Goal: Task Accomplishment & Management: Use online tool/utility

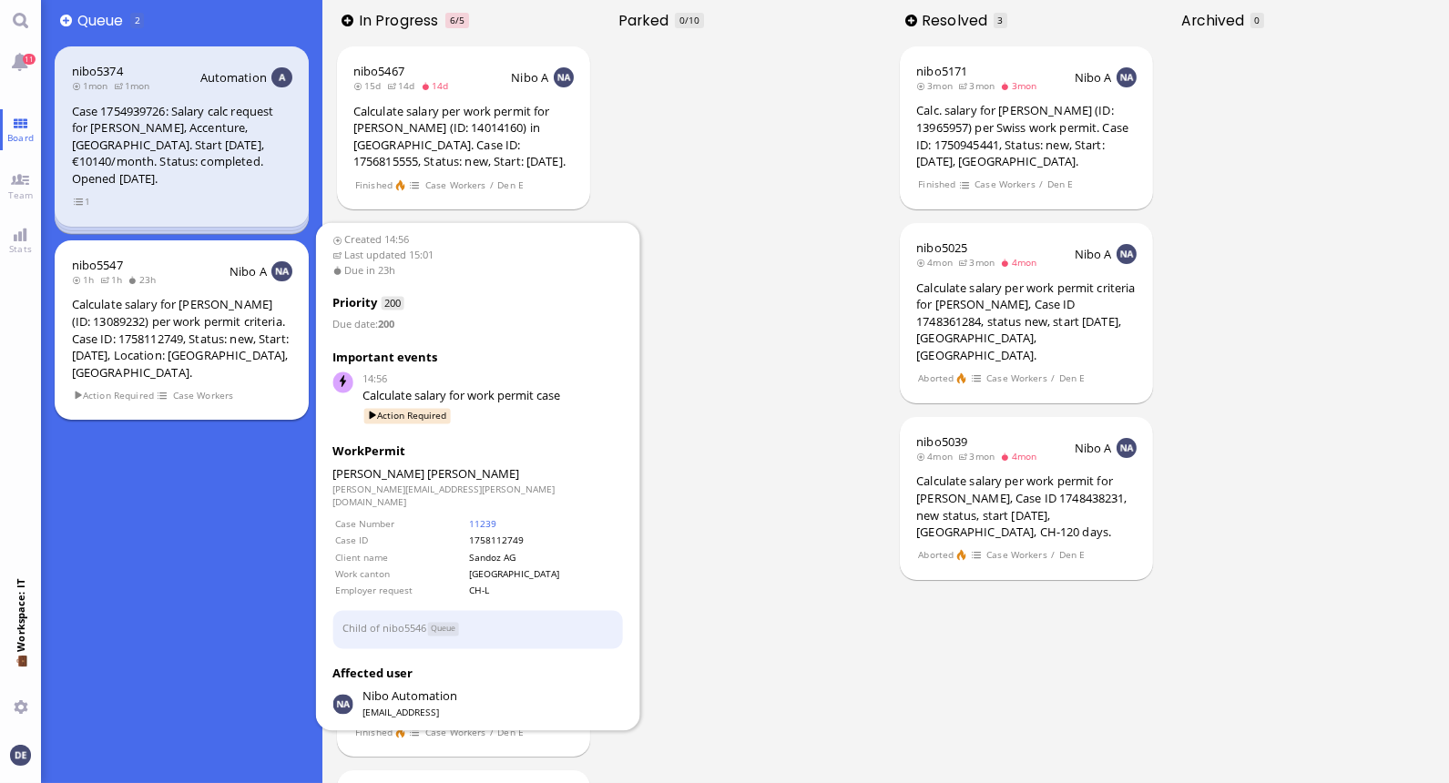
click at [209, 297] on div "Calculate salary for [PERSON_NAME] (ID: 13089232) per work permit criteria. Cas…" at bounding box center [182, 338] width 220 height 85
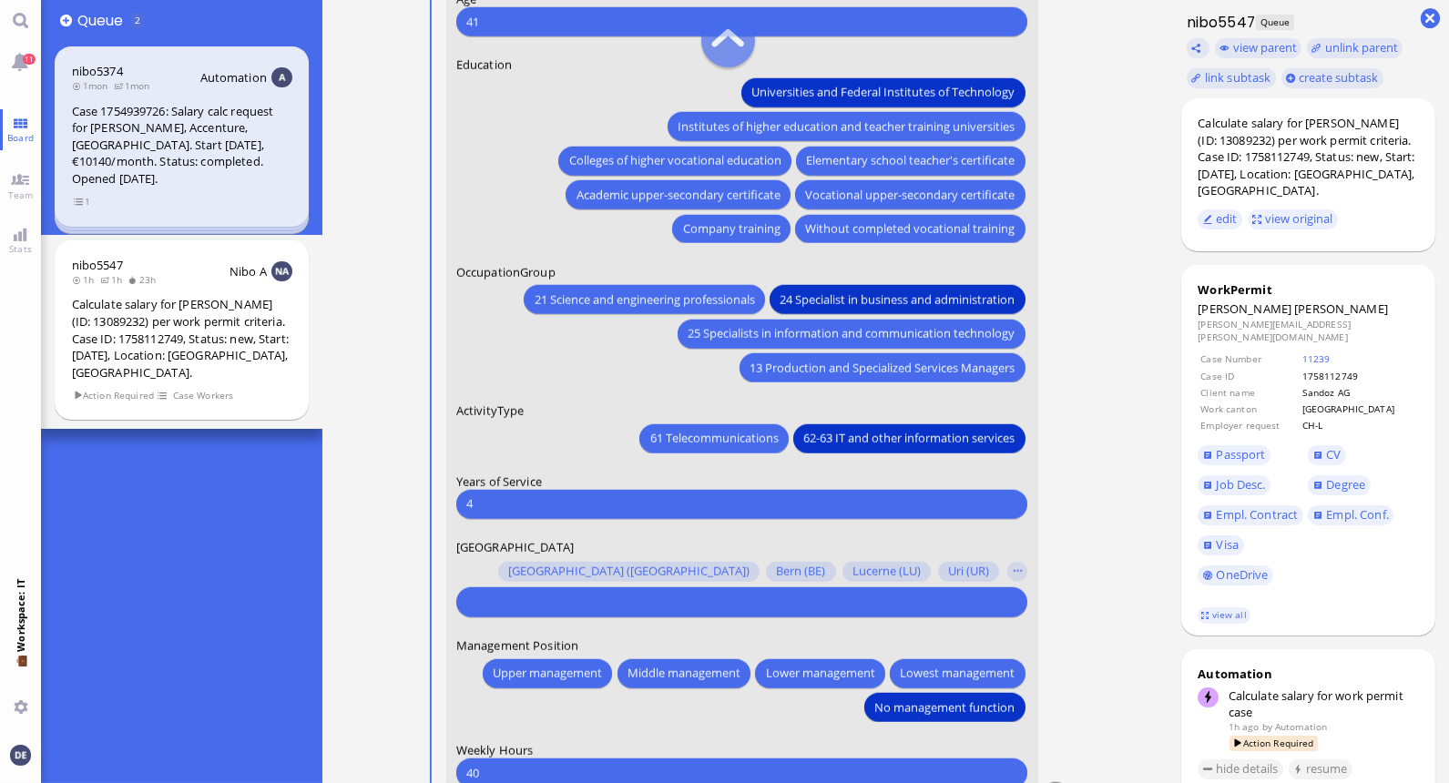
scroll to position [-56, 0]
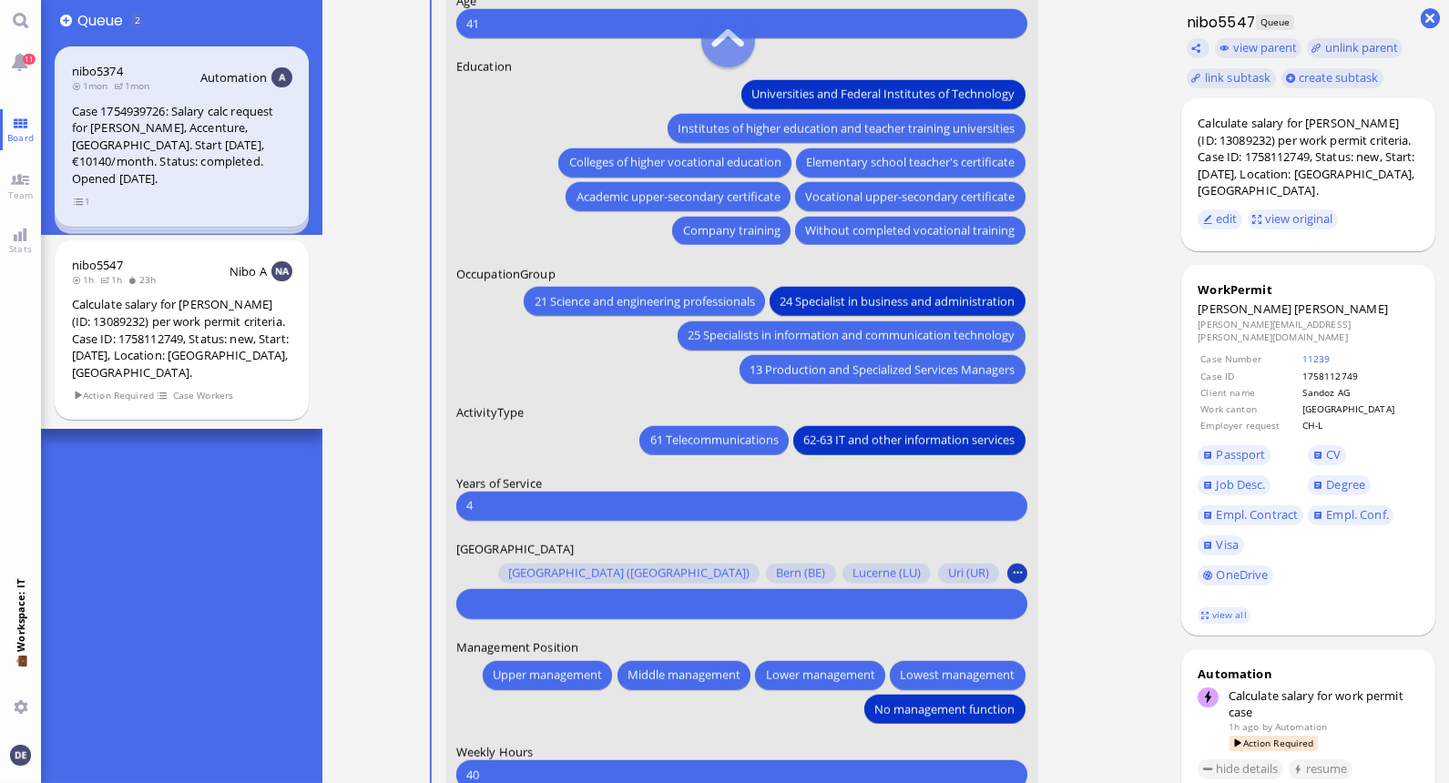
click at [1015, 572] on button "button" at bounding box center [1017, 574] width 20 height 20
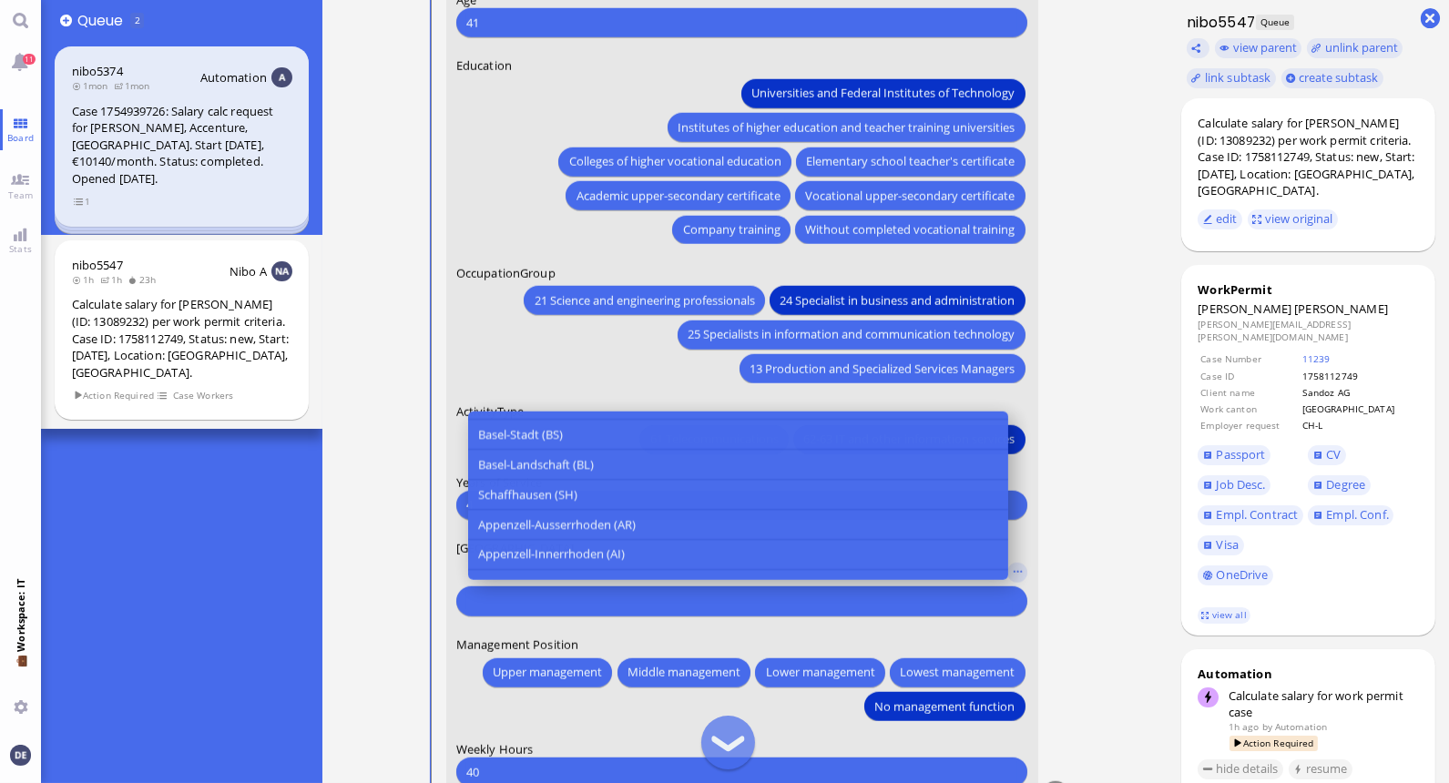
scroll to position [323, 0]
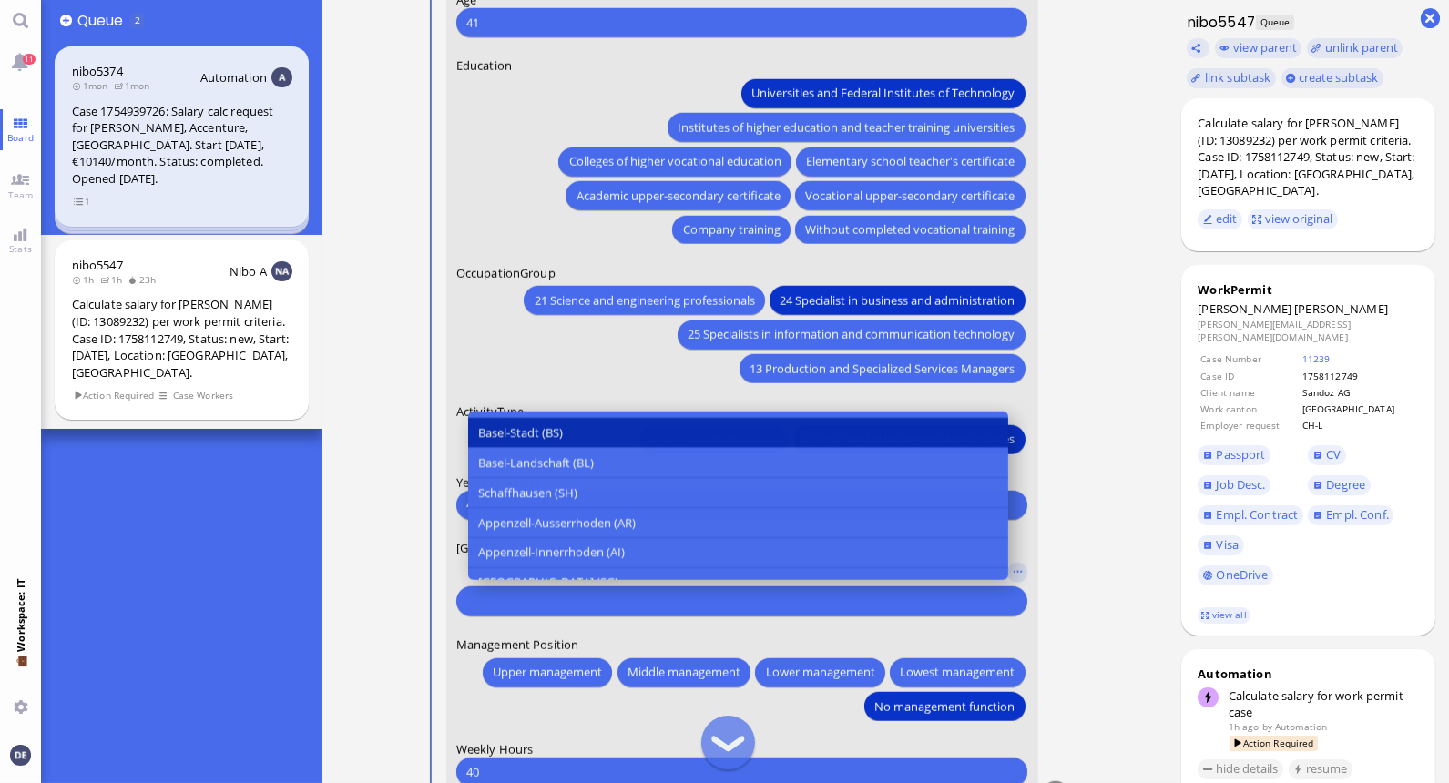
click at [569, 429] on button "Basel-Stadt (BS)" at bounding box center [737, 433] width 540 height 30
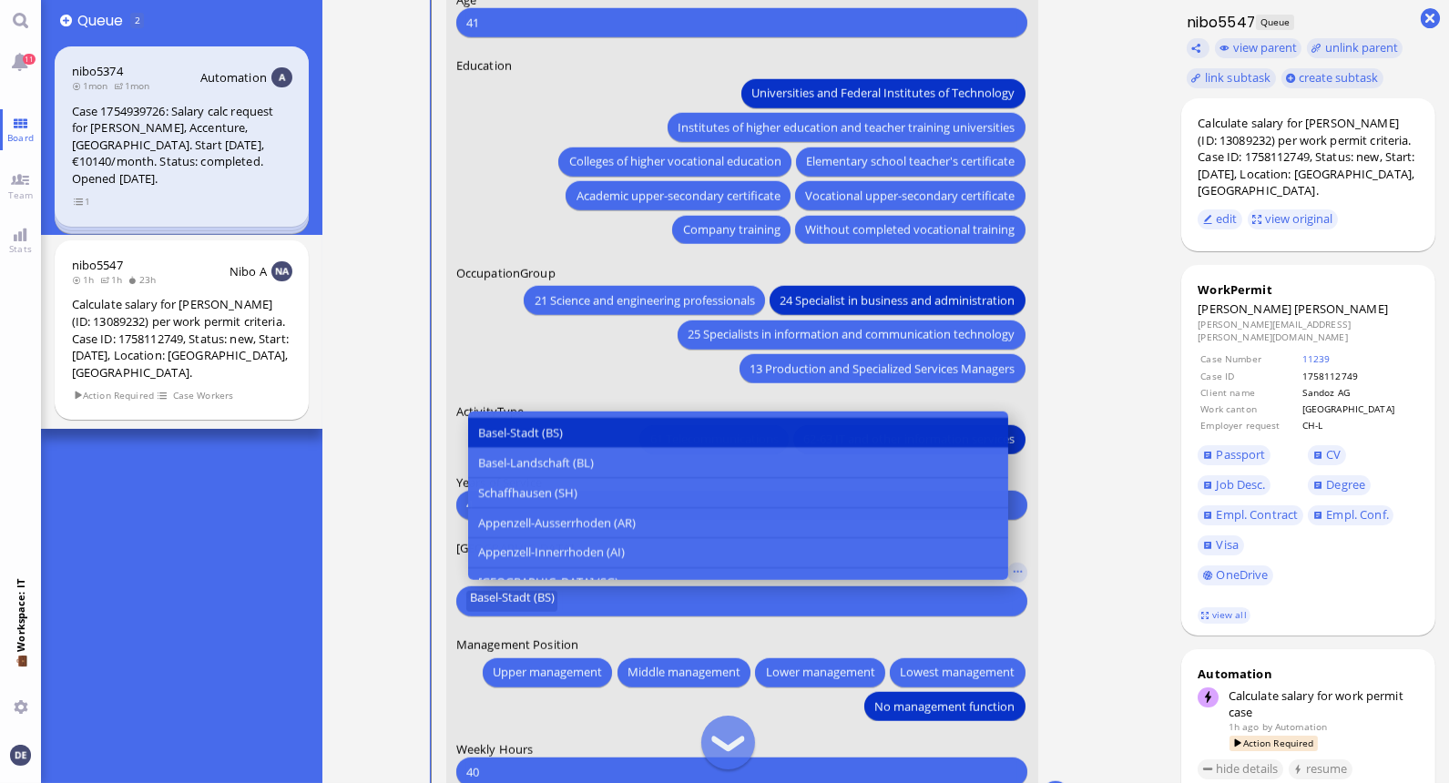
click at [1069, 475] on runbook-parameter-inputs "[PERSON_NAME] Case Information You Date of Birth [DEMOGRAPHIC_DATA] [DEMOGRAPHI…" at bounding box center [745, 212] width 649 height 1240
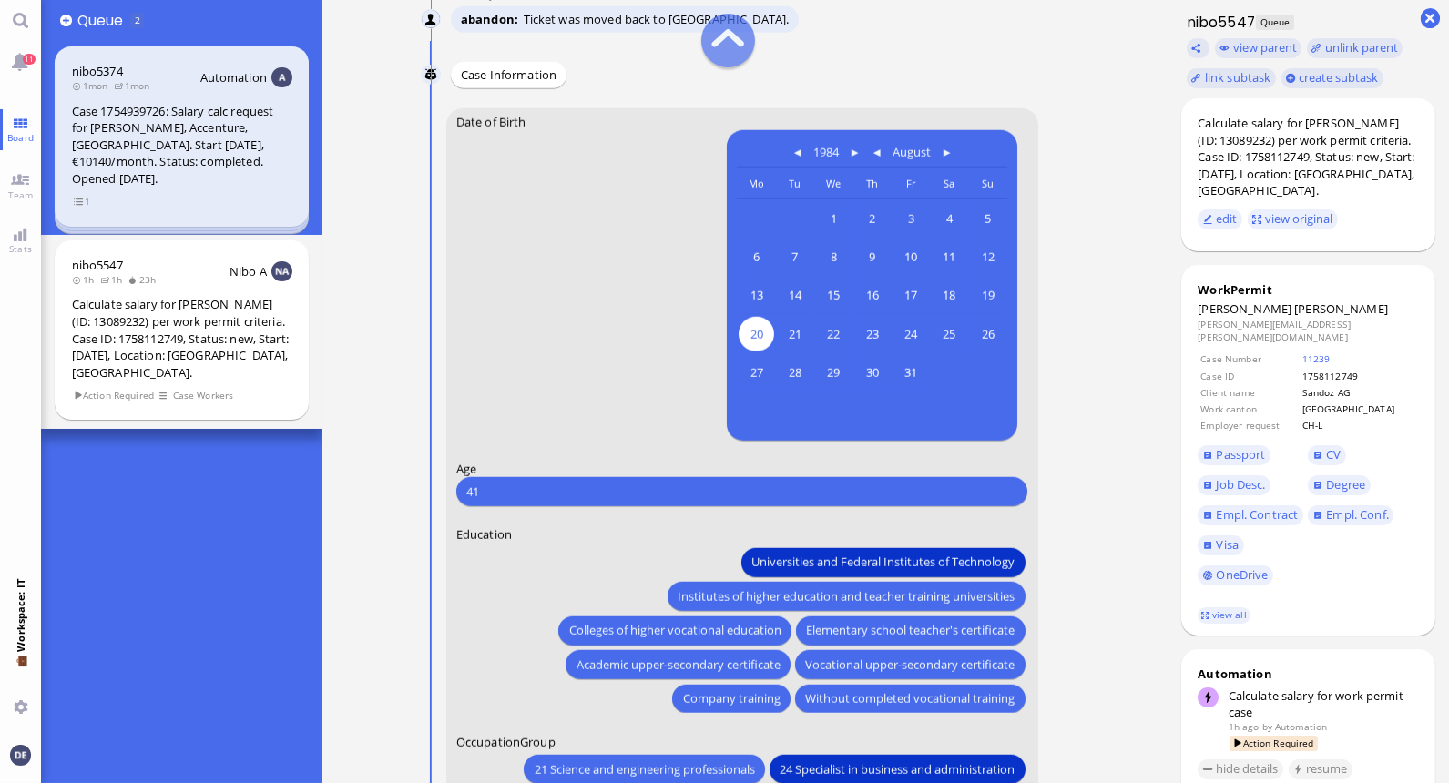
scroll to position [0, 0]
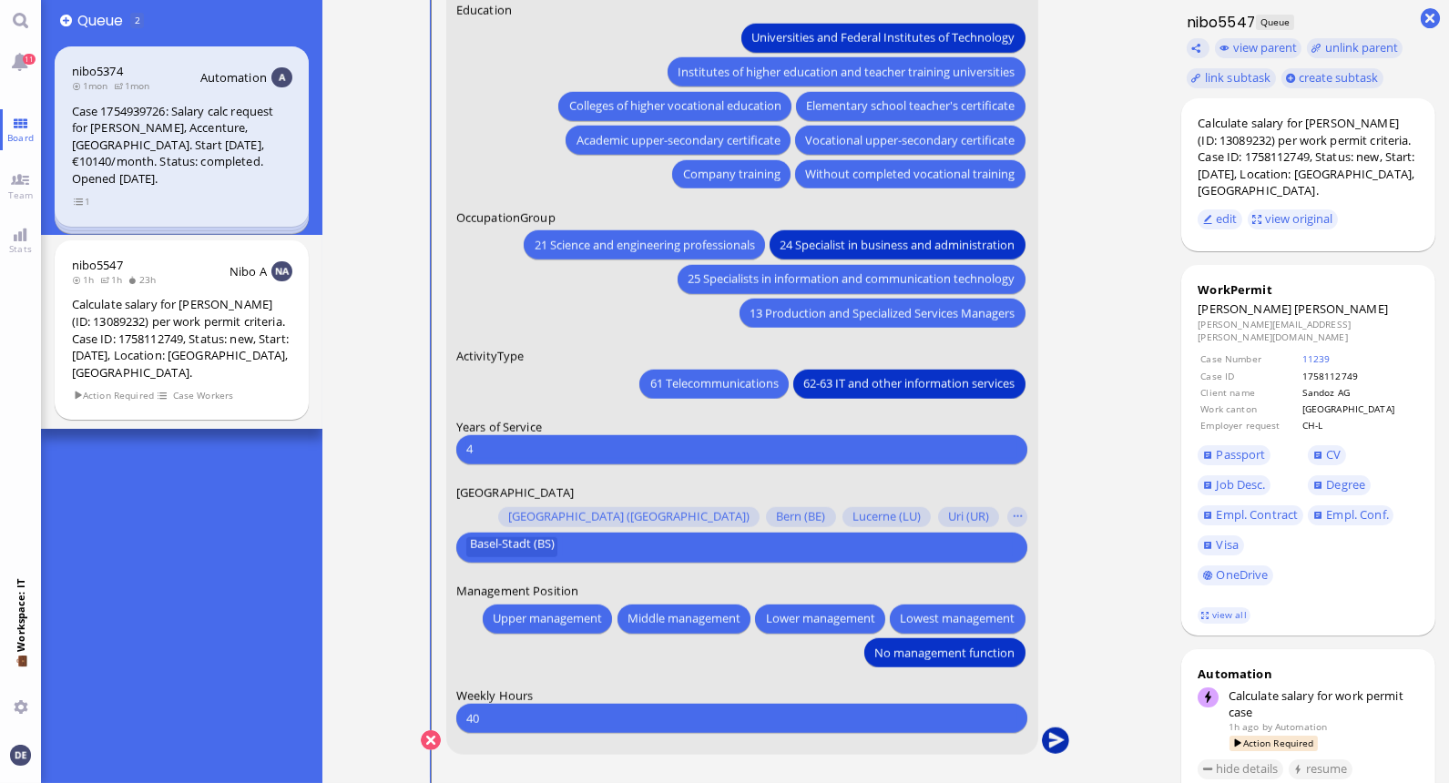
click at [1054, 735] on button "submit" at bounding box center [1054, 741] width 27 height 27
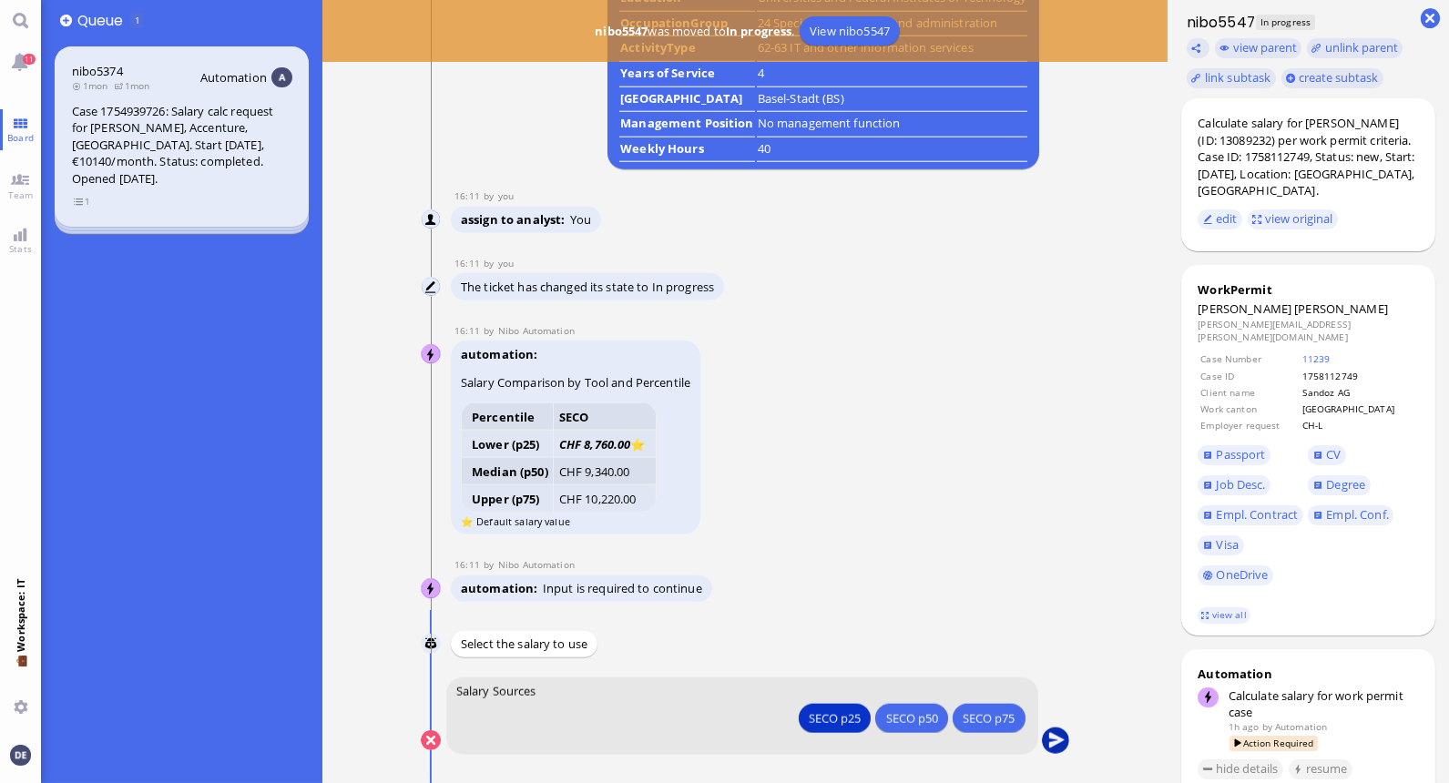
click at [1049, 747] on button "submit" at bounding box center [1054, 741] width 27 height 27
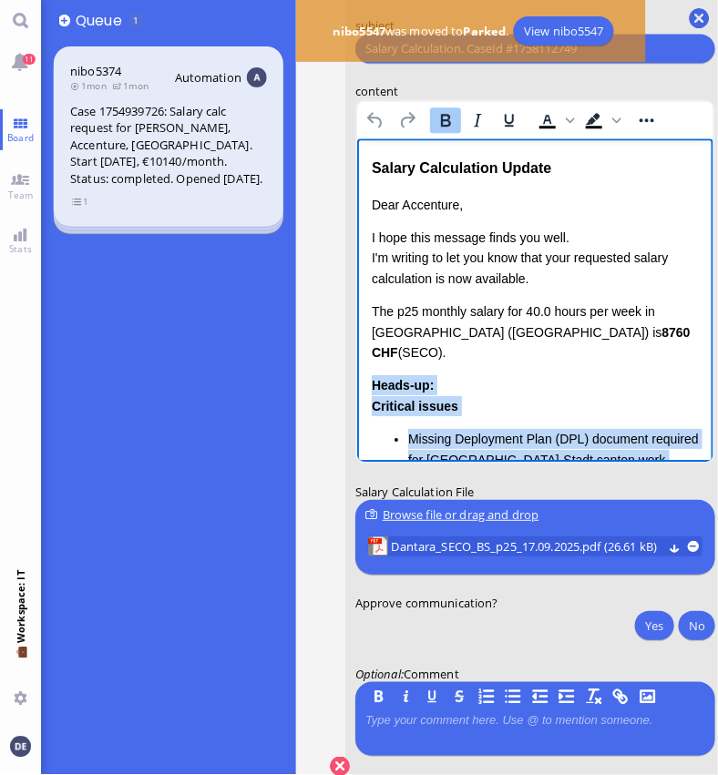
drag, startPoint x: 575, startPoint y: 355, endPoint x: 374, endPoint y: 371, distance: 201.0
click at [374, 375] on div "Heads-up: Critical issues Missing Deployment Plan (DPL) document required for B…" at bounding box center [535, 529] width 328 height 309
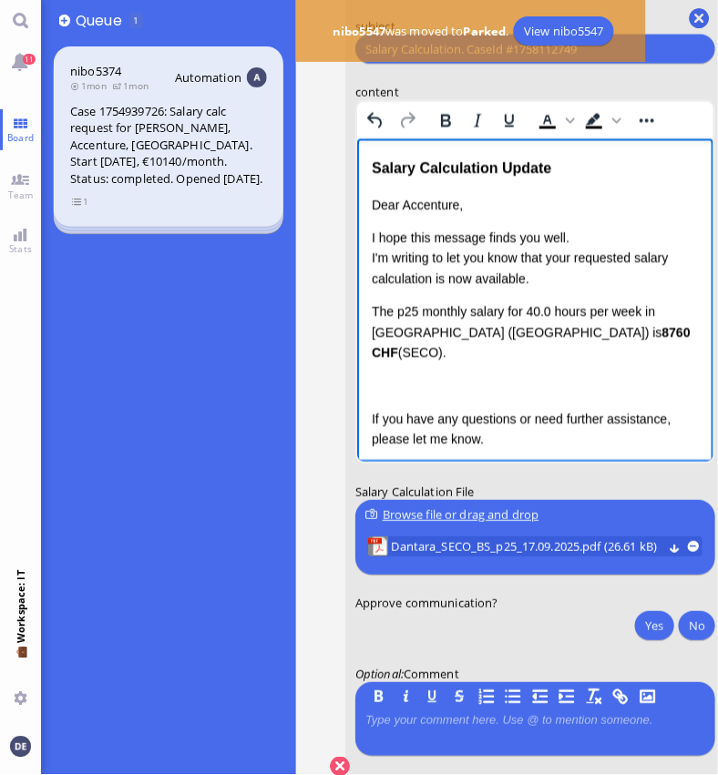
drag, startPoint x: 642, startPoint y: 334, endPoint x: 366, endPoint y: 313, distance: 276.8
click at [366, 313] on html "Salary Calculation Update Dear Accenture, I hope this message finds you well. I…" at bounding box center [534, 358] width 357 height 441
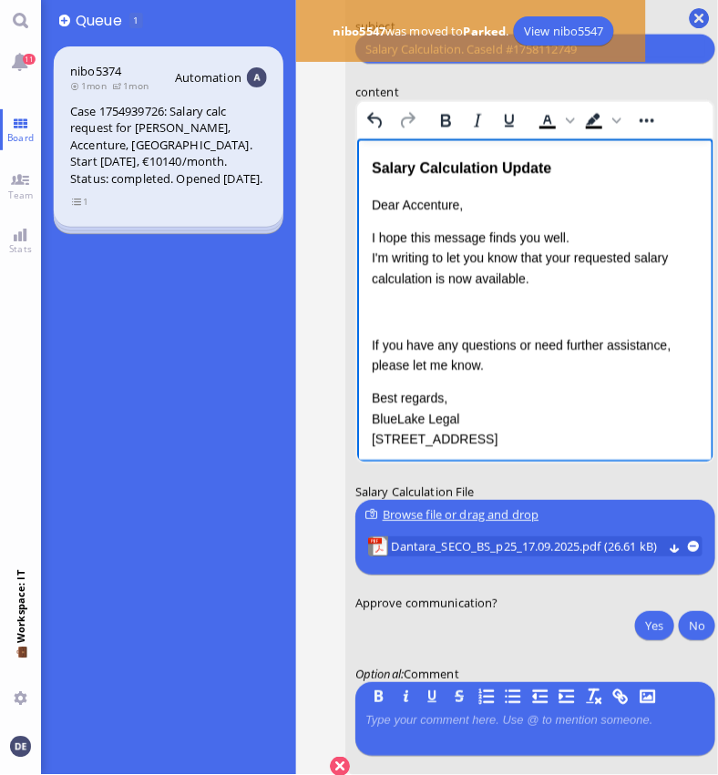
click at [379, 313] on div "Rich Text Area. Press ALT-0 for help." at bounding box center [535, 311] width 328 height 20
click at [430, 280] on p "I hope this message finds you well. I'm writing to let you know that your reque…" at bounding box center [535, 258] width 328 height 61
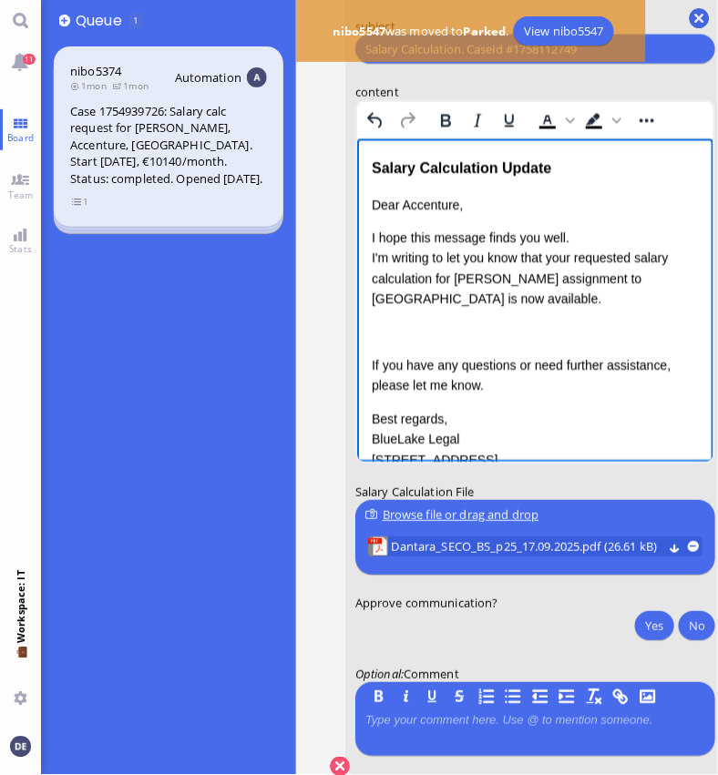
click at [410, 332] on p "Rich Text Area. Press ALT-0 for help." at bounding box center [535, 332] width 328 height 20
drag, startPoint x: 447, startPoint y: 349, endPoint x: 437, endPoint y: 349, distance: 10.0
click at [447, 349] on div "Dear Accenture, I hope this message finds you well. I'm writing to let you know…" at bounding box center [535, 332] width 328 height 275
click at [396, 327] on p "Rich Text Area. Press ALT-0 for help." at bounding box center [535, 332] width 328 height 20
click at [455, 335] on p "Con" at bounding box center [535, 332] width 328 height 20
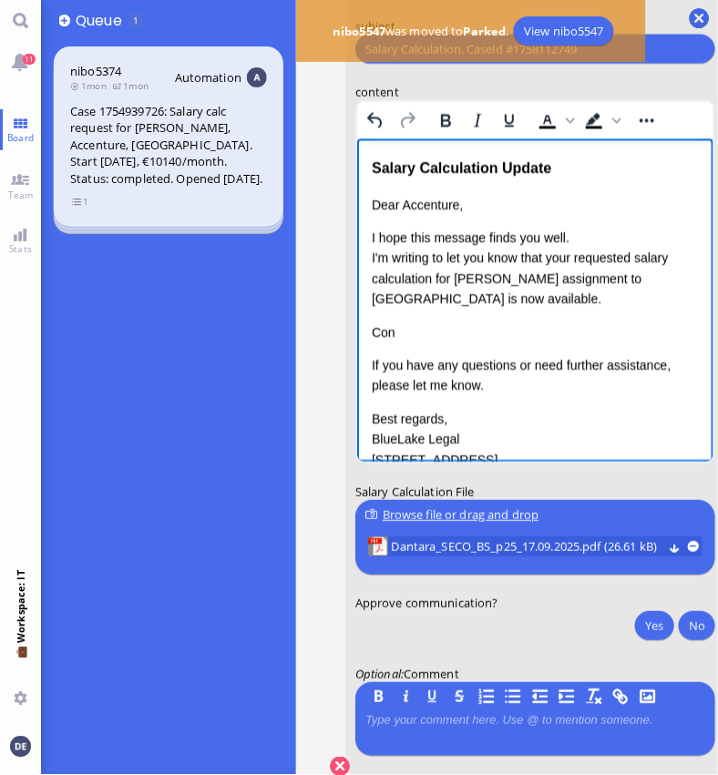
click at [376, 331] on p "Con" at bounding box center [535, 332] width 328 height 20
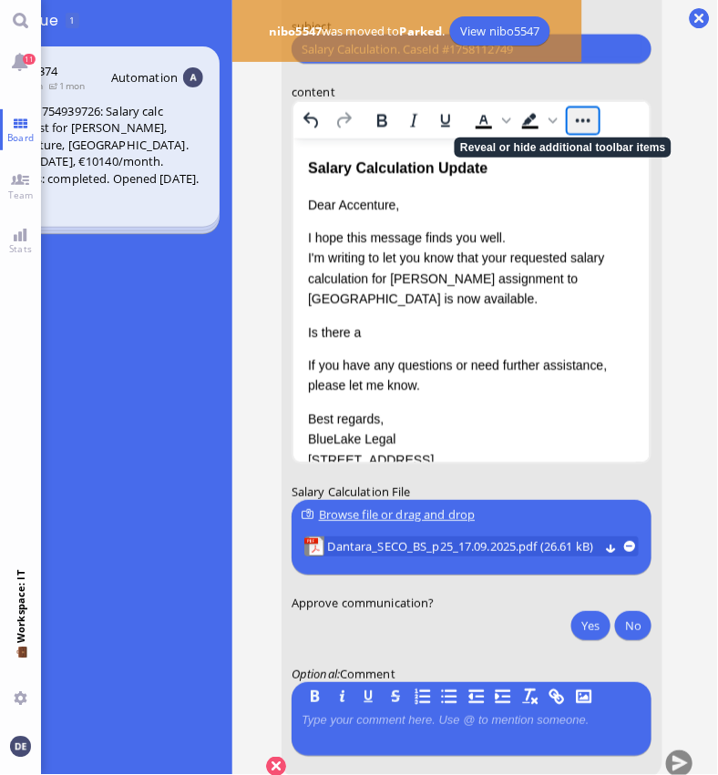
click at [567, 115] on button "Reveal or hide additional toolbar items" at bounding box center [582, 120] width 31 height 26
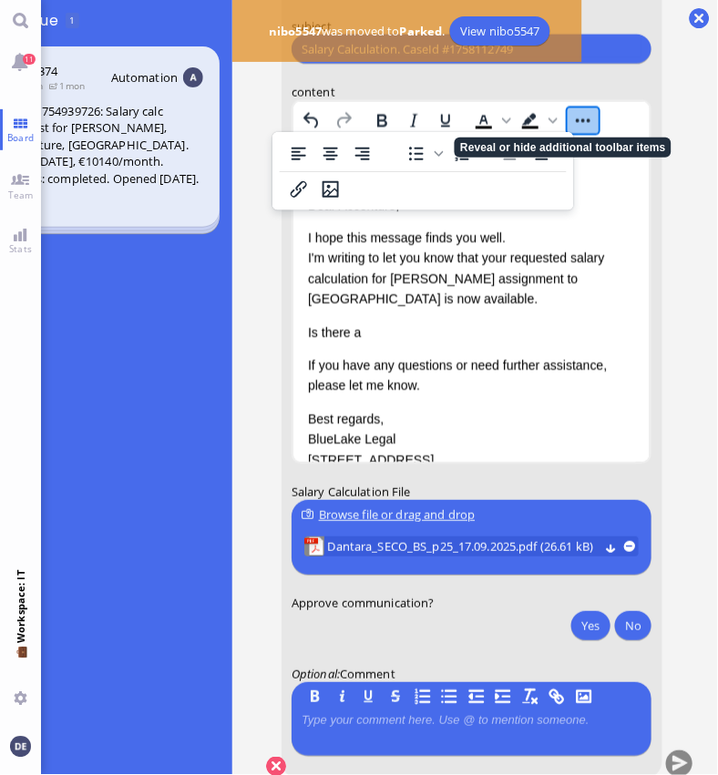
click at [567, 113] on button "Reveal or hide additional toolbar items" at bounding box center [582, 120] width 31 height 26
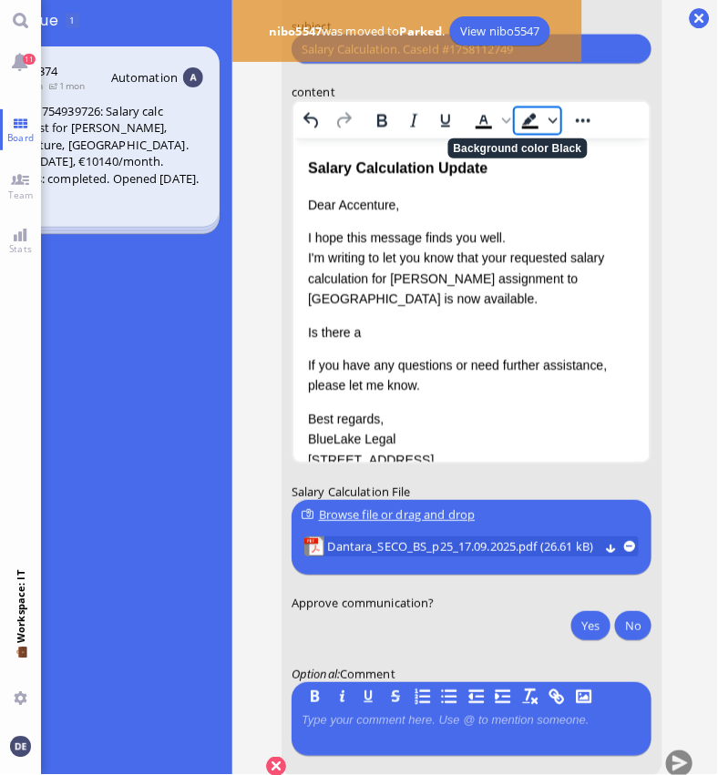
click at [548, 116] on icon "Background color Black" at bounding box center [552, 120] width 9 height 9
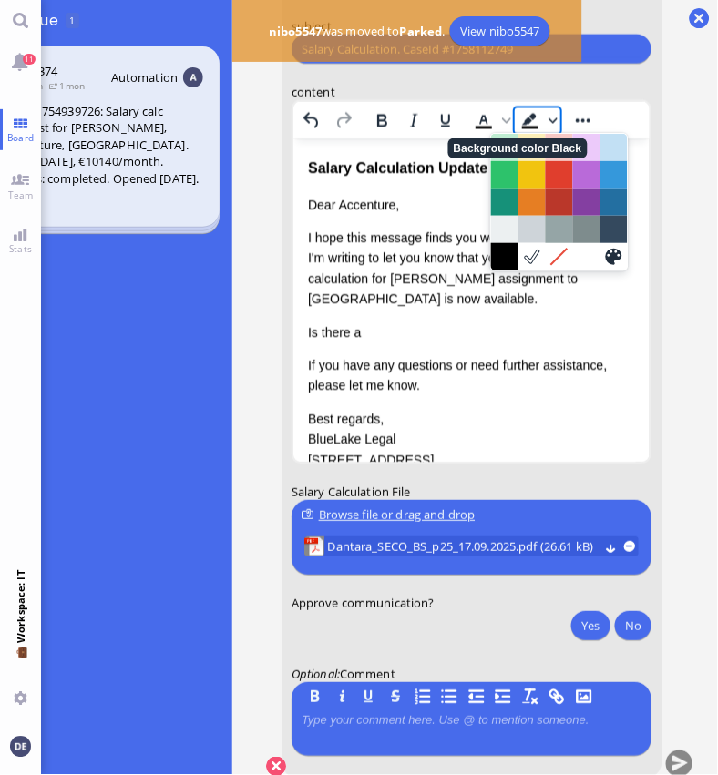
click at [548, 116] on icon "Background color Black" at bounding box center [552, 120] width 9 height 9
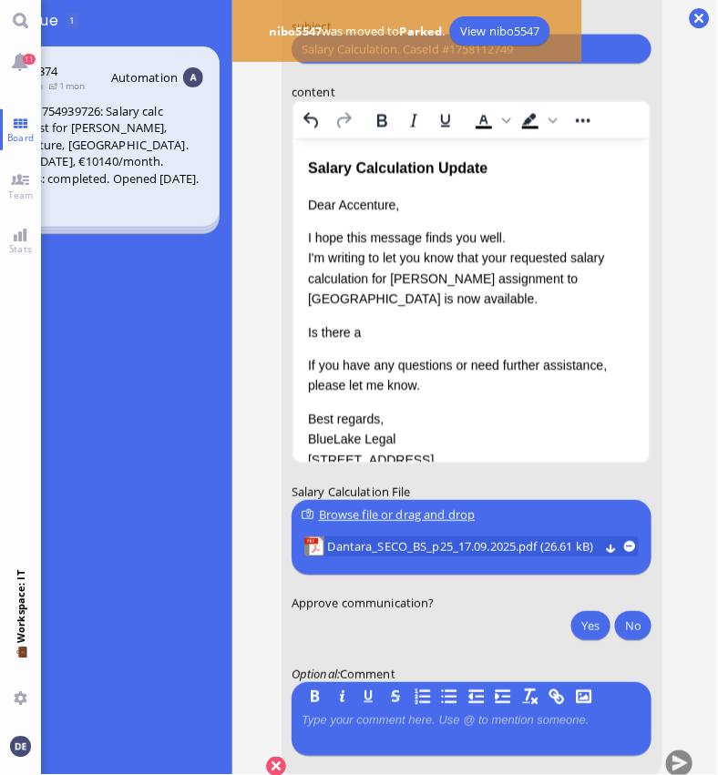
click at [466, 239] on p "I hope this message finds you well. I'm writing to let you know that your reque…" at bounding box center [471, 269] width 328 height 82
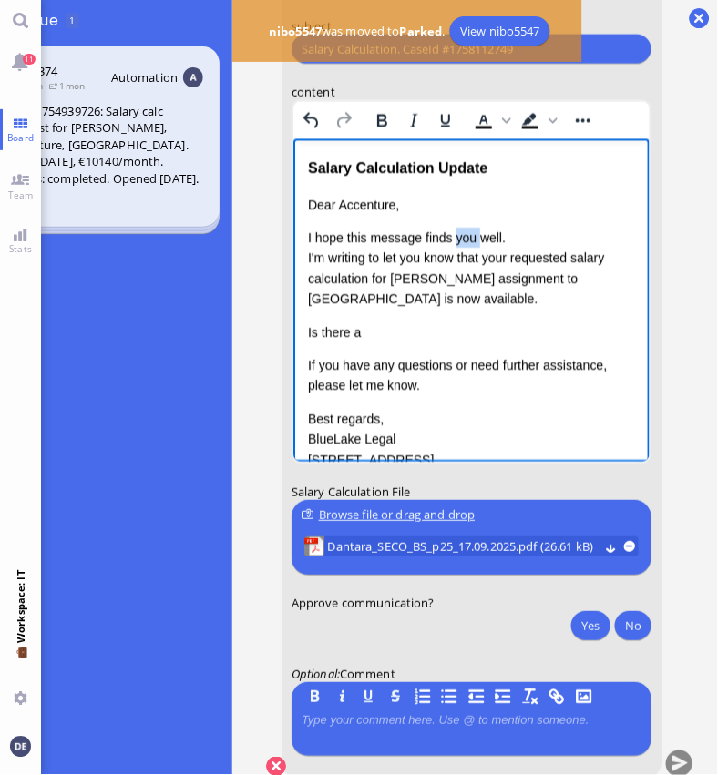
click at [466, 239] on p "I hope this message finds you well. I'm writing to let you know that your reque…" at bounding box center [471, 269] width 328 height 82
click at [519, 119] on icon "Background color Black" at bounding box center [530, 120] width 22 height 22
click at [519, 261] on p "I hope this message finds you well. I'm writing to let you know that your reque…" at bounding box center [471, 269] width 328 height 82
click at [465, 232] on span "you" at bounding box center [462, 237] width 21 height 15
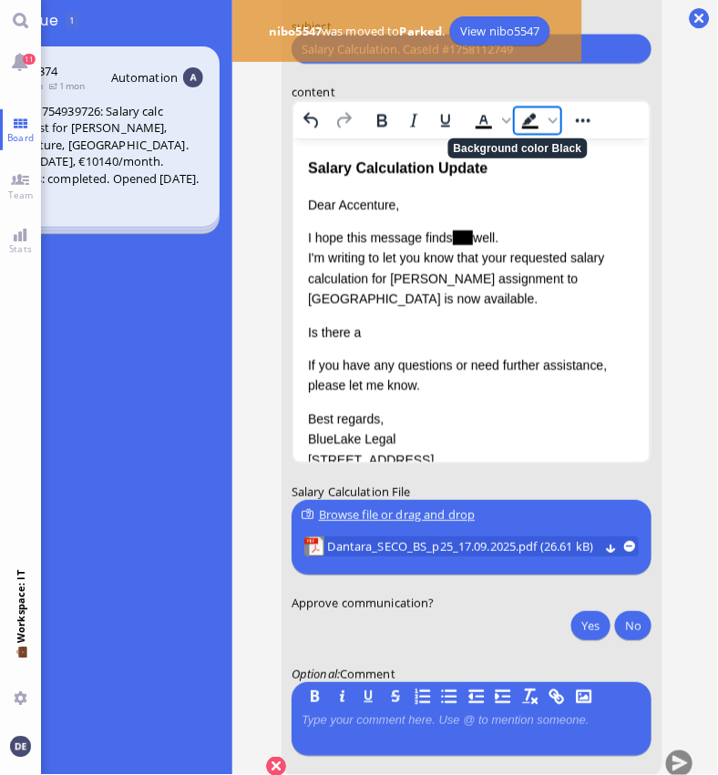
click at [519, 113] on icon "Background color Black" at bounding box center [530, 120] width 22 height 22
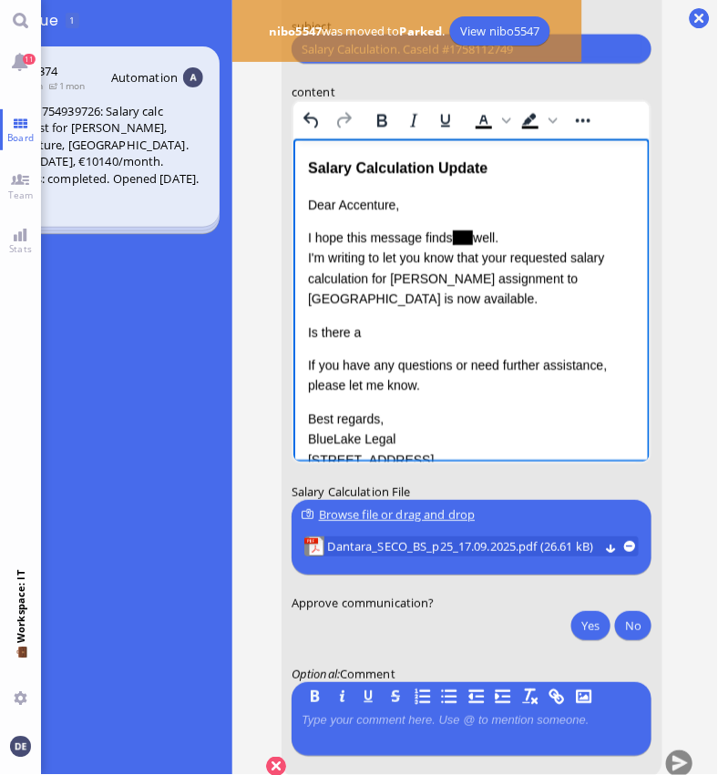
click at [528, 241] on p "I hope this message finds you well. I'm writing to let you know that your reque…" at bounding box center [471, 269] width 328 height 82
click at [459, 238] on span "you" at bounding box center [462, 237] width 21 height 15
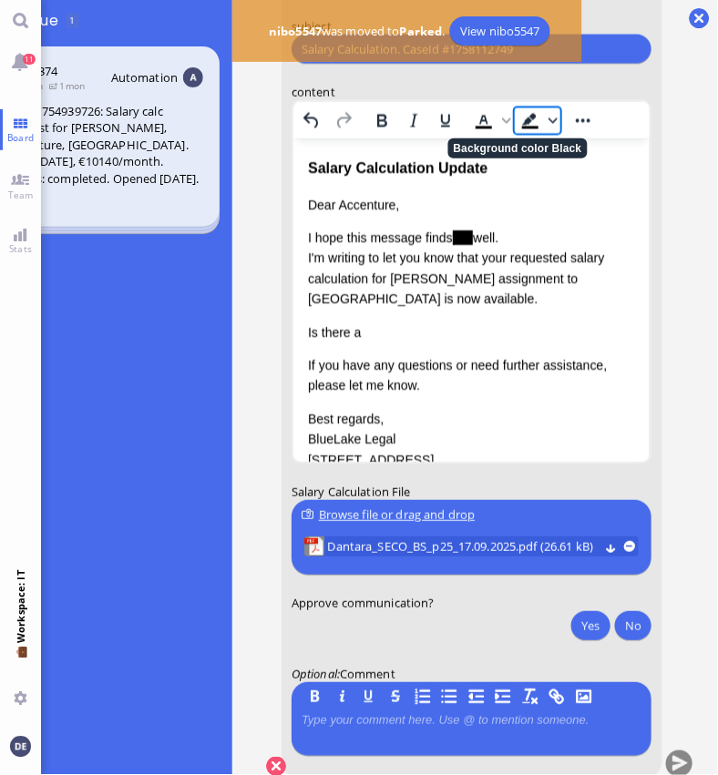
click at [546, 119] on span "Background color Black" at bounding box center [553, 120] width 15 height 26
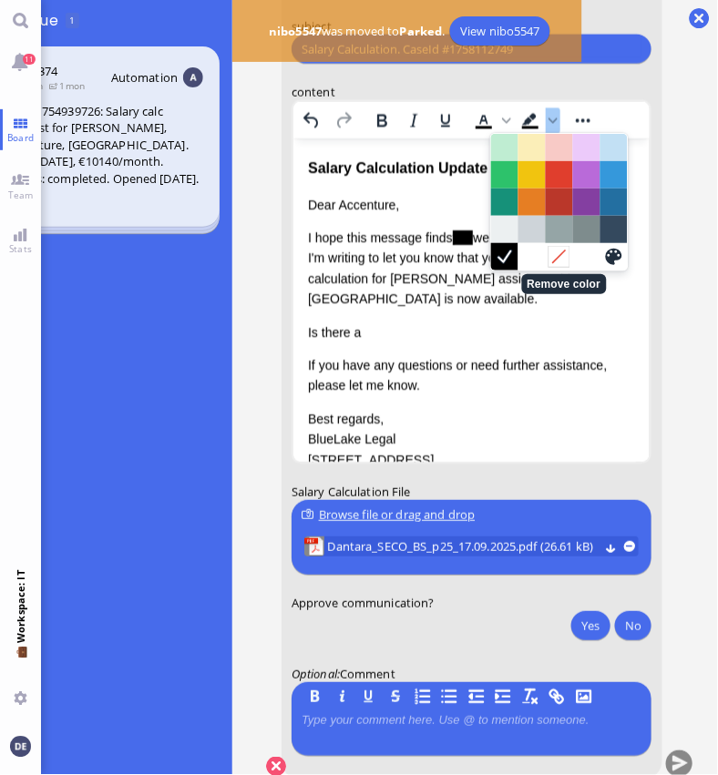
click at [559, 259] on icon "Remove color" at bounding box center [559, 256] width 17 height 17
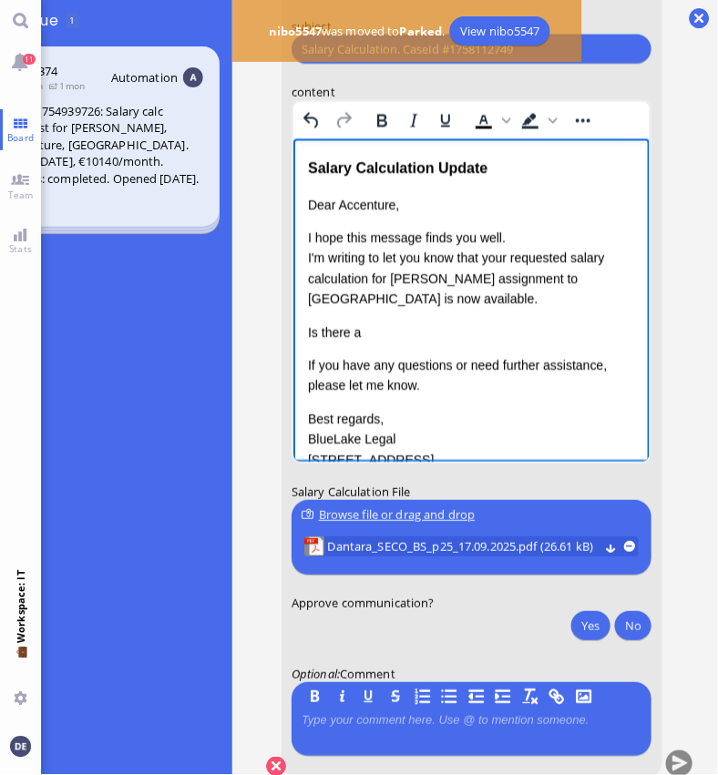
click at [502, 243] on p "I hope this message finds you well. I'm writing to let you know that your reque…" at bounding box center [471, 269] width 328 height 82
click at [420, 330] on p "Is there a" at bounding box center [471, 332] width 328 height 20
click at [487, 317] on div "Dear Accenture, I hope this message finds you well. I'm writing to let you know…" at bounding box center [471, 332] width 328 height 275
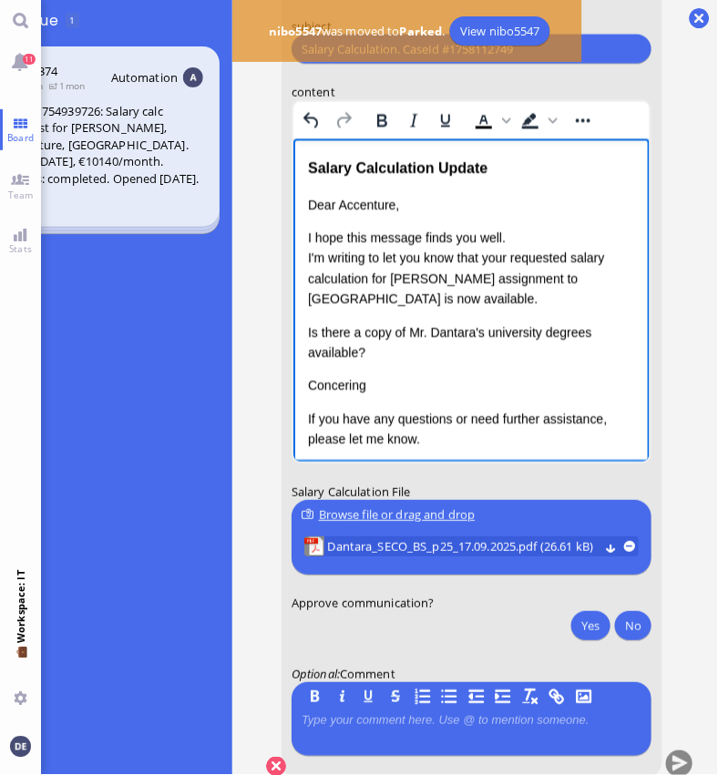
click at [411, 382] on p "Concering" at bounding box center [471, 385] width 328 height 20
click at [323, 383] on p "Concering" at bounding box center [471, 385] width 328 height 20
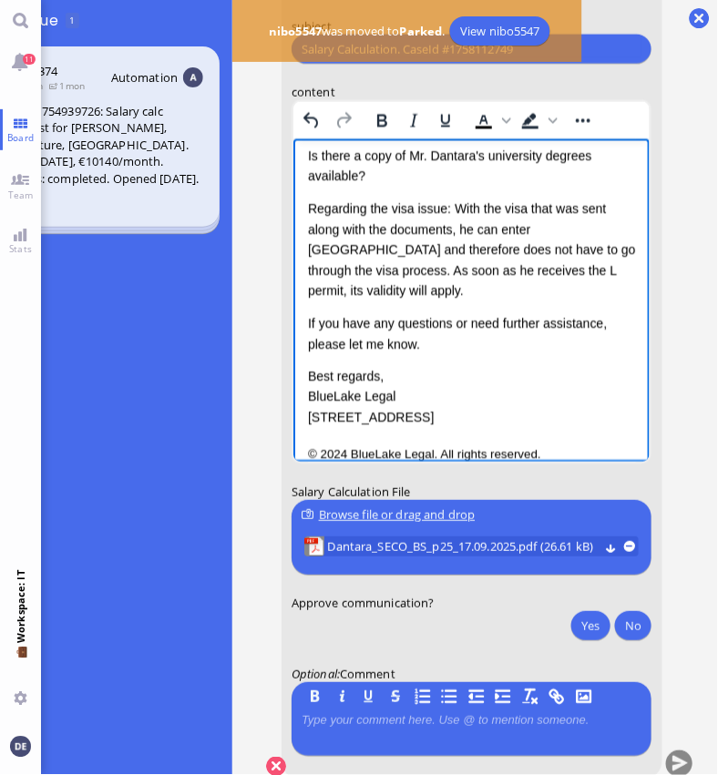
scroll to position [0, 74]
click at [520, 205] on p "Regarding the visa issue: With the visa that was sent along with the documents,…" at bounding box center [471, 250] width 328 height 102
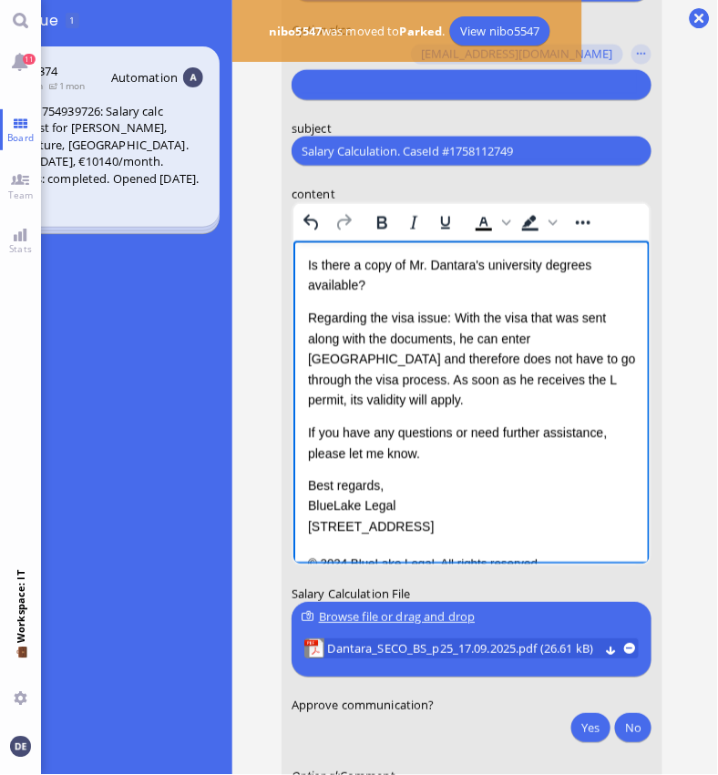
scroll to position [177, 0]
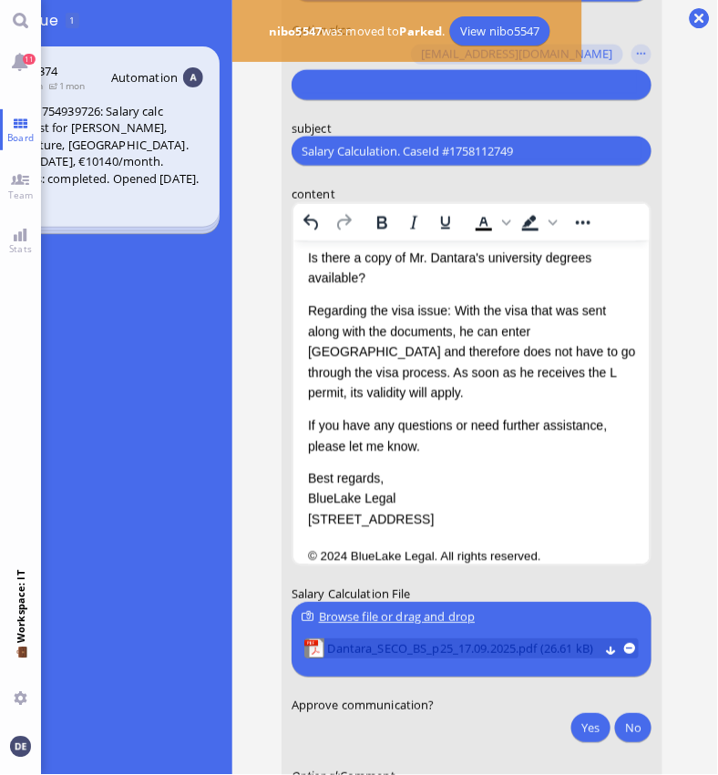
click at [484, 648] on span "Dantara_SECO_BS_p25_17.09.2025.pdf (26.61 kB)" at bounding box center [463, 650] width 271 height 20
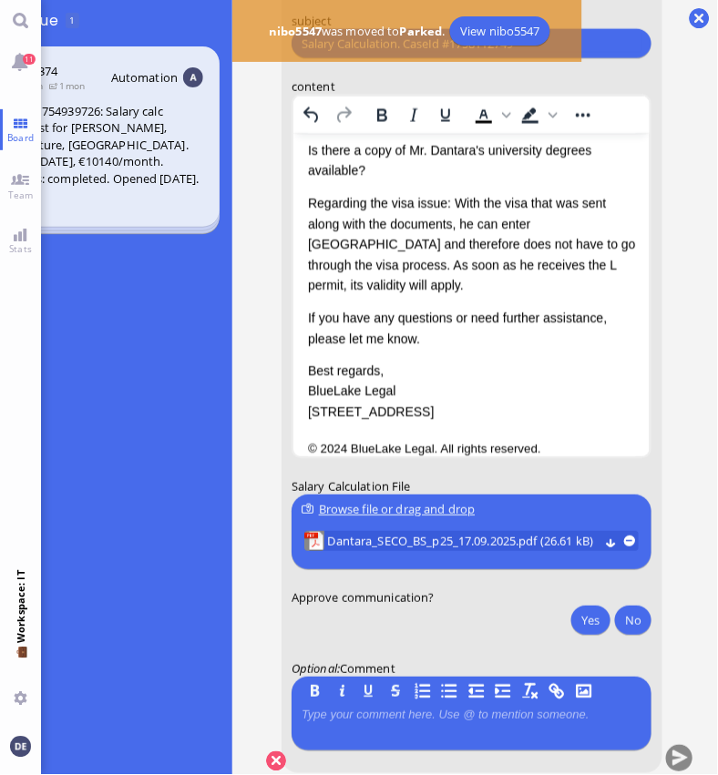
scroll to position [0, 0]
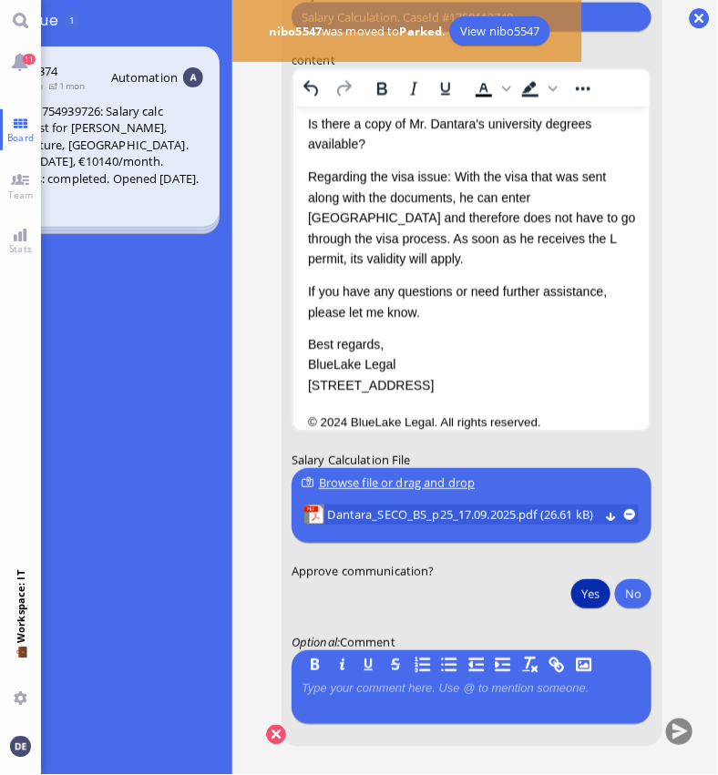
click at [595, 585] on button "Yes" at bounding box center [590, 593] width 38 height 29
click at [681, 739] on button "submit" at bounding box center [679, 733] width 27 height 27
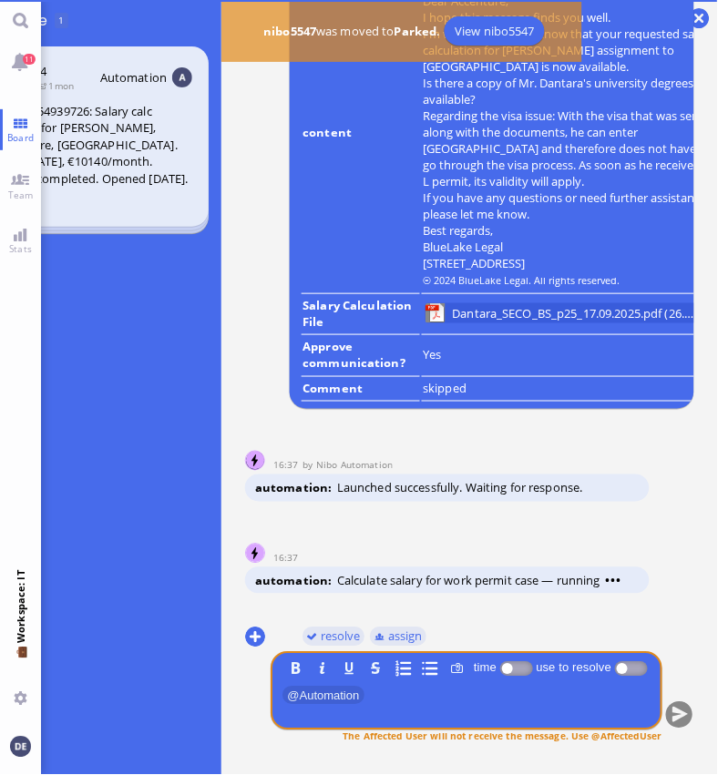
scroll to position [0, 95]
